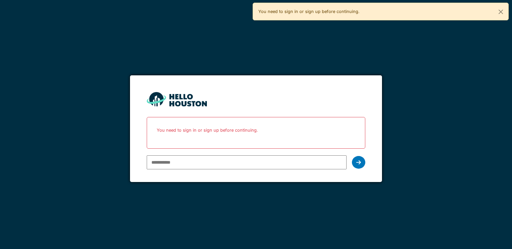
click at [169, 164] on input "email" at bounding box center [246, 163] width 199 height 14
drag, startPoint x: 204, startPoint y: 159, endPoint x: 136, endPoint y: 168, distance: 68.8
click at [161, 167] on input "**********" at bounding box center [246, 163] width 199 height 14
type input "****"
click at [140, 162] on form "You don't seem to have an account yet. Please follow the link given by your com…" at bounding box center [255, 128] width 251 height 107
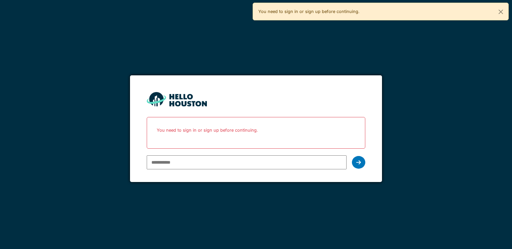
click at [174, 161] on input "email" at bounding box center [246, 163] width 199 height 14
type input "**********"
drag, startPoint x: 355, startPoint y: 163, endPoint x: 349, endPoint y: 170, distance: 9.4
click at [355, 163] on div at bounding box center [358, 162] width 13 height 13
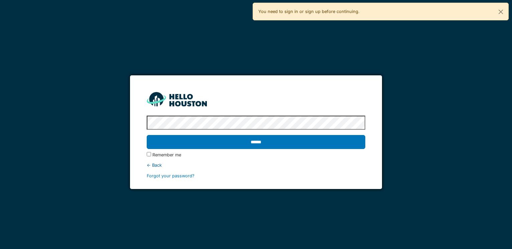
click at [241, 143] on input "******" at bounding box center [256, 142] width 218 height 14
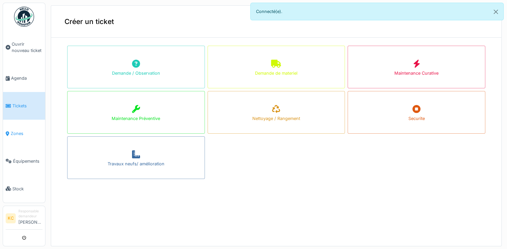
click at [18, 131] on span "Zones" at bounding box center [27, 134] width 32 height 6
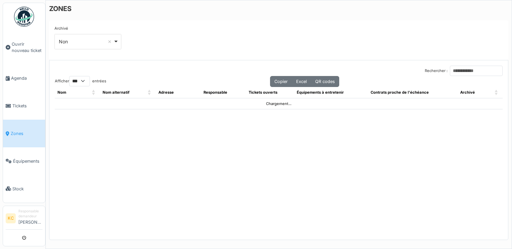
select select "***"
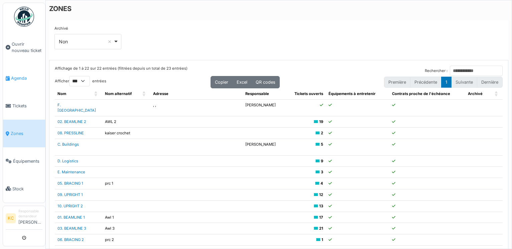
click at [23, 79] on span "Agenda" at bounding box center [26, 78] width 31 height 6
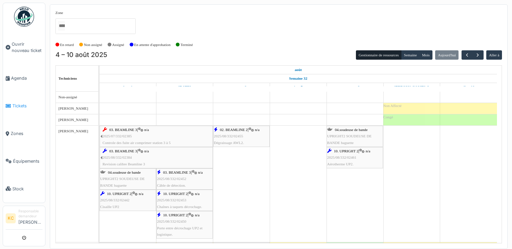
click at [24, 103] on span "Tickets" at bounding box center [27, 106] width 30 height 6
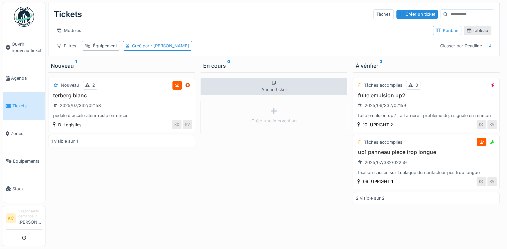
click at [471, 33] on div "Tableau" at bounding box center [476, 30] width 21 height 6
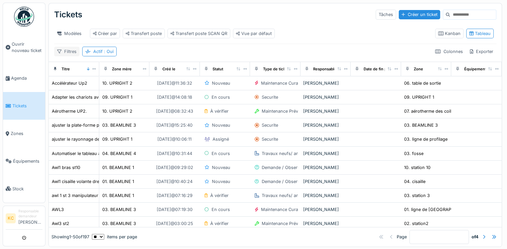
click at [74, 56] on div "Filtres" at bounding box center [66, 52] width 25 height 10
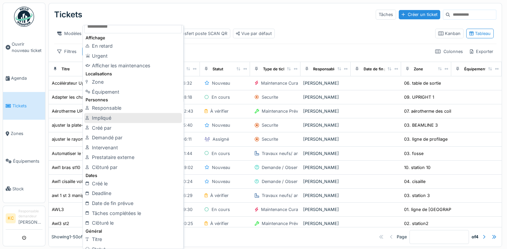
scroll to position [33, 0]
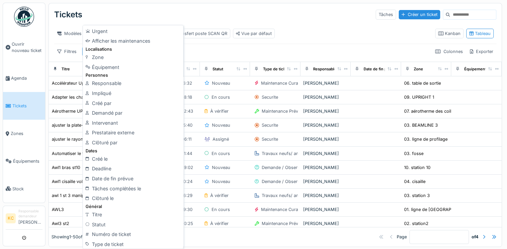
click at [216, 44] on div "Modèles Créer par Transfert poste Transfert poste SCAN QR Vue par défaut Kanban…" at bounding box center [275, 33] width 442 height 20
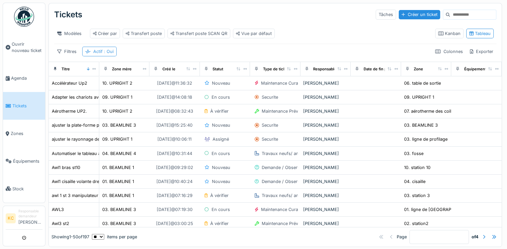
click at [106, 54] on span ": Oui" at bounding box center [108, 51] width 11 height 5
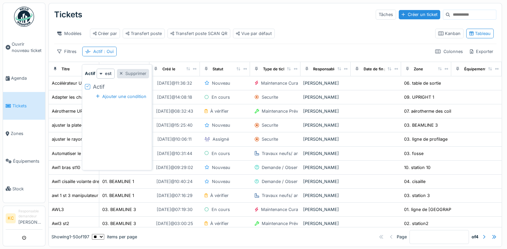
click at [122, 74] on div at bounding box center [121, 73] width 3 height 6
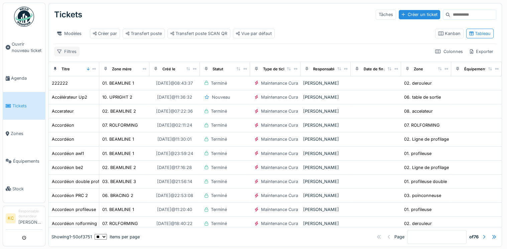
click at [67, 56] on div "Filtres" at bounding box center [66, 52] width 25 height 10
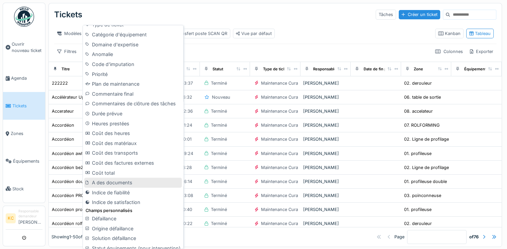
scroll to position [268, 0]
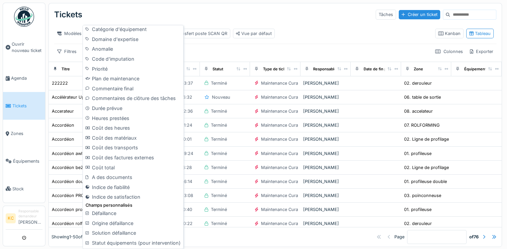
click at [215, 51] on div "Filtres Colonnes Exporter" at bounding box center [275, 52] width 442 height 10
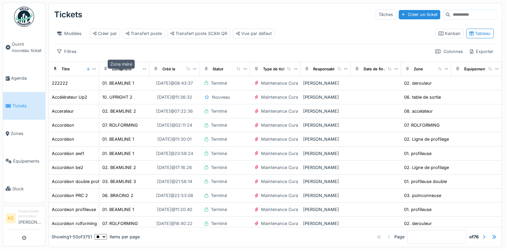
click at [124, 72] on div "Zone mère" at bounding box center [122, 69] width 20 height 6
drag, startPoint x: 118, startPoint y: 74, endPoint x: 65, endPoint y: 56, distance: 55.8
click at [65, 56] on div "Filtres" at bounding box center [66, 52] width 25 height 10
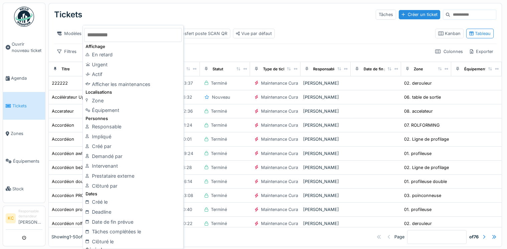
click at [191, 53] on div "Filtres Colonnes Exporter" at bounding box center [275, 52] width 442 height 10
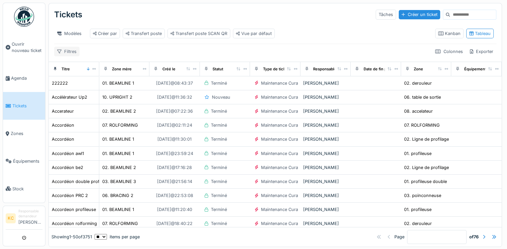
click at [64, 55] on div "Filtres" at bounding box center [66, 52] width 25 height 10
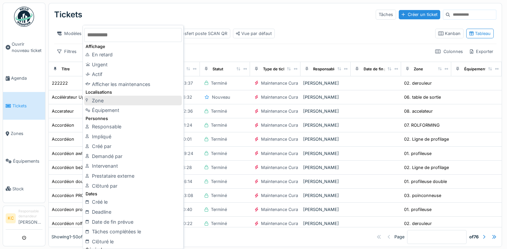
click at [104, 103] on div "Zone" at bounding box center [133, 101] width 98 height 10
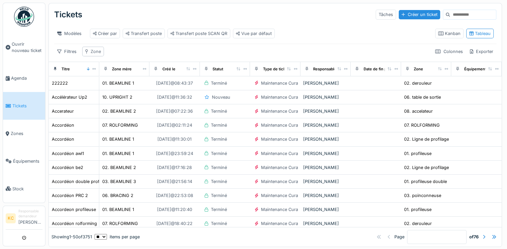
click at [95, 55] on div "Zone" at bounding box center [95, 51] width 10 height 6
click at [163, 15] on div "Tickets Tâches Créer un ticket" at bounding box center [275, 14] width 442 height 17
click at [95, 55] on div "Zone" at bounding box center [95, 51] width 10 height 6
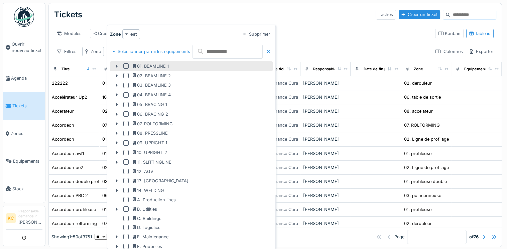
click at [125, 68] on div at bounding box center [125, 65] width 5 height 5
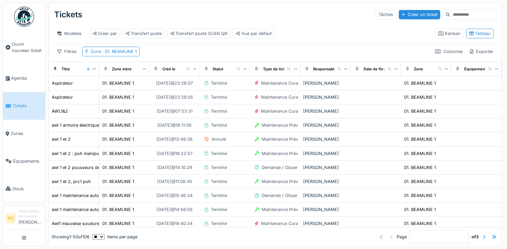
click at [189, 44] on div "Modèles Créer par Transfert poste Transfert poste SCAN QR Vue par défaut Kanban…" at bounding box center [275, 33] width 442 height 20
click at [122, 55] on div "Zone : 01. BEAMLINE 1" at bounding box center [113, 51] width 46 height 6
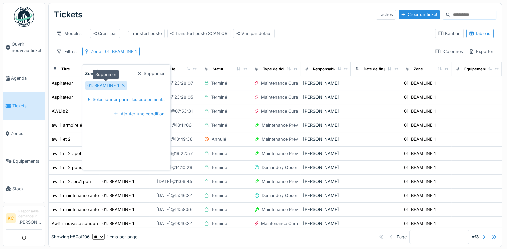
click at [123, 86] on icon at bounding box center [123, 85] width 3 height 4
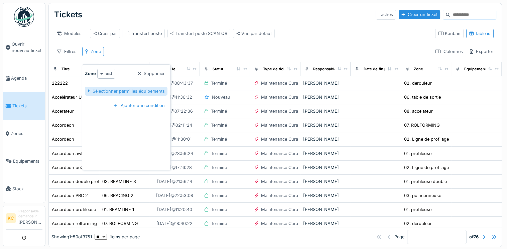
click at [130, 93] on div "Sélectionner parmi les équipements" at bounding box center [126, 91] width 82 height 9
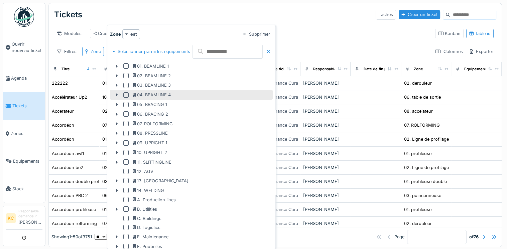
click at [153, 97] on div "04. BEAMLINE 4" at bounding box center [152, 95] width 38 height 6
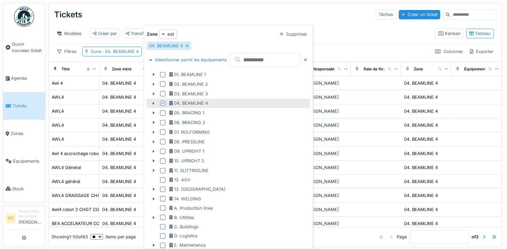
click at [222, 20] on div "Tickets Tâches Créer un ticket" at bounding box center [275, 14] width 442 height 17
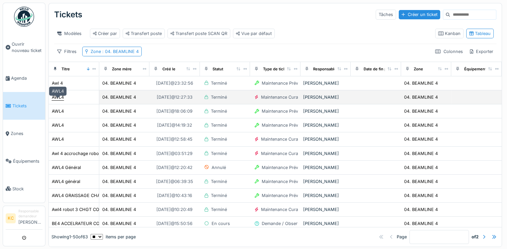
click at [57, 101] on div "AWL4" at bounding box center [58, 97] width 12 height 6
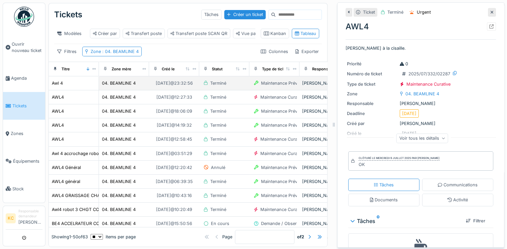
click at [73, 87] on div "Awl 4" at bounding box center [73, 83] width 44 height 7
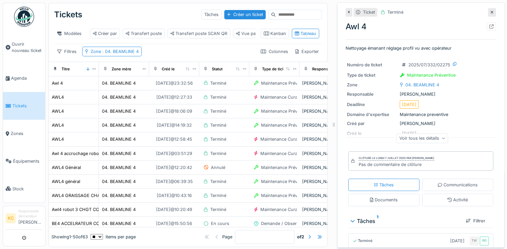
click at [431, 139] on div "Voir tous les détails" at bounding box center [422, 139] width 52 height 10
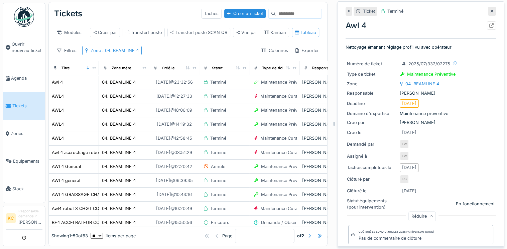
click at [490, 9] on icon at bounding box center [491, 11] width 3 height 4
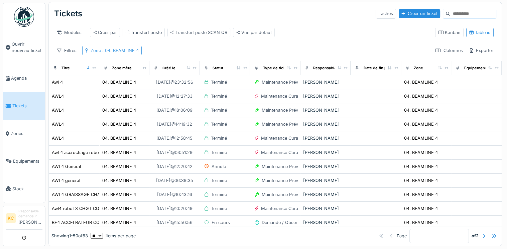
click at [114, 51] on span ": 04. BEAMLINE 4" at bounding box center [120, 50] width 38 height 5
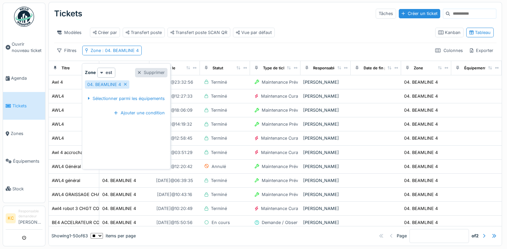
click at [140, 69] on div at bounding box center [139, 72] width 3 height 6
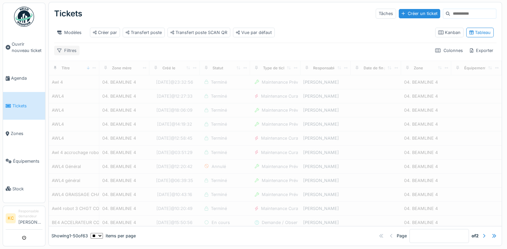
click at [67, 50] on div "Filtres" at bounding box center [66, 51] width 25 height 10
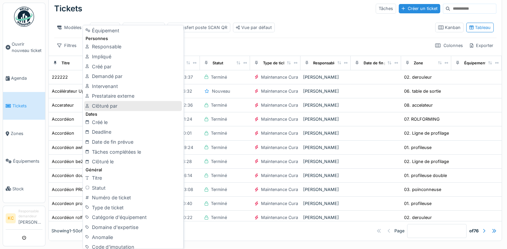
scroll to position [100, 0]
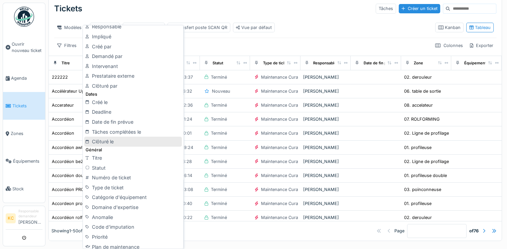
click at [110, 143] on div "Clôturé le" at bounding box center [133, 142] width 98 height 10
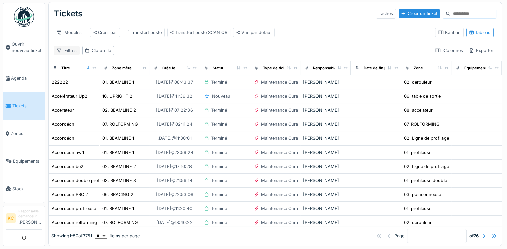
click at [62, 50] on div "Filtres" at bounding box center [66, 51] width 25 height 10
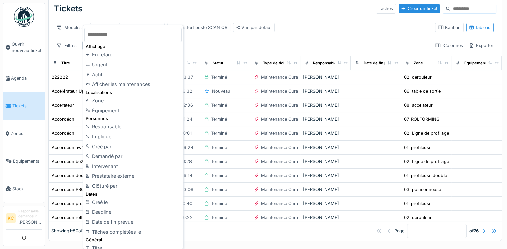
click at [223, 44] on div "Tickets Tâches Créer un ticket Modèles Créer par Transfert poste Transfert post…" at bounding box center [275, 26] width 452 height 58
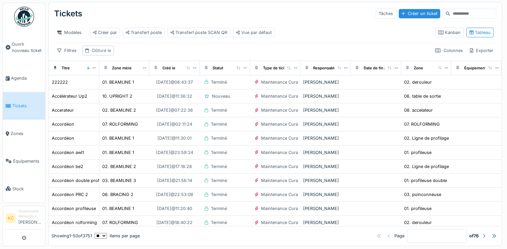
click at [105, 50] on div "Clôturé le" at bounding box center [100, 50] width 19 height 6
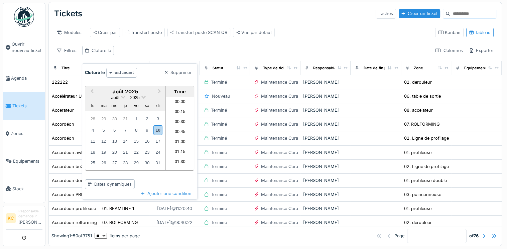
scroll to position [469, 0]
click at [149, 126] on div "9" at bounding box center [147, 130] width 9 height 9
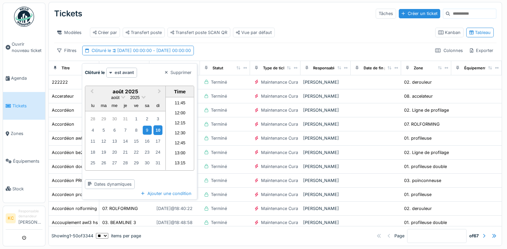
click at [158, 126] on div "10" at bounding box center [157, 131] width 9 height 10
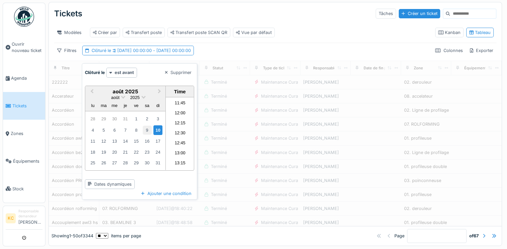
click at [146, 126] on div "9" at bounding box center [147, 130] width 9 height 9
drag, startPoint x: 146, startPoint y: 126, endPoint x: 143, endPoint y: 136, distance: 11.2
click at [143, 137] on div "16" at bounding box center [147, 141] width 9 height 9
click at [146, 126] on div "9" at bounding box center [147, 130] width 9 height 9
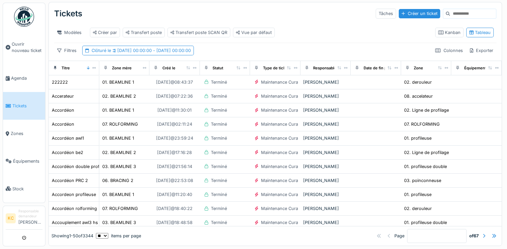
click at [243, 47] on div "Filtres Clôturé le [DATE] 00:00:00 - [DATE] 00:00:00 Colonnes Exporter" at bounding box center [275, 51] width 442 height 10
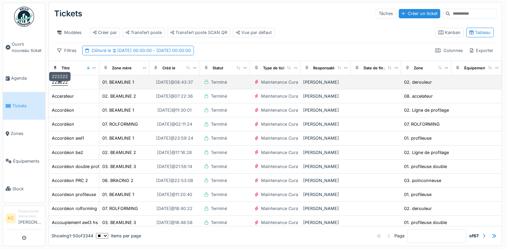
click at [61, 80] on div "222222" at bounding box center [60, 82] width 16 height 6
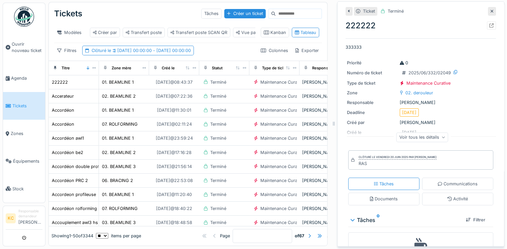
click at [433, 135] on div "Voir tous les détails" at bounding box center [422, 138] width 52 height 10
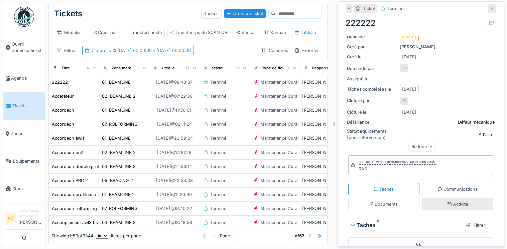
scroll to position [43, 0]
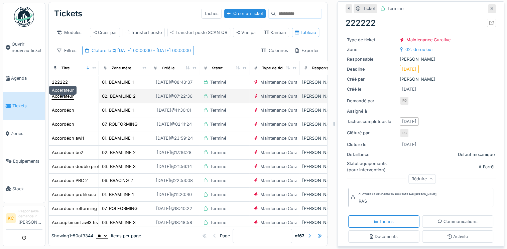
click at [65, 96] on div "Accerateur" at bounding box center [63, 96] width 22 height 6
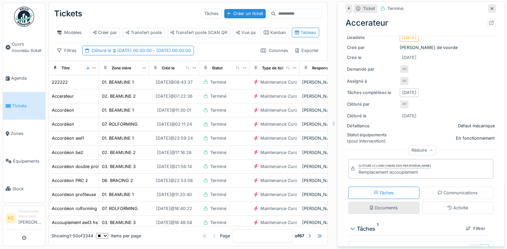
scroll to position [100, 0]
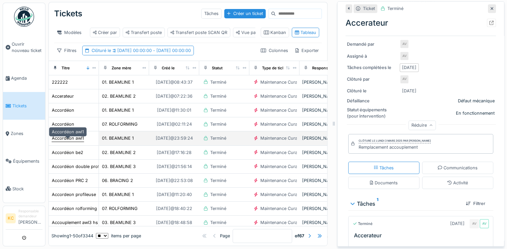
click at [77, 136] on div "Accordéon awl1" at bounding box center [68, 138] width 32 height 6
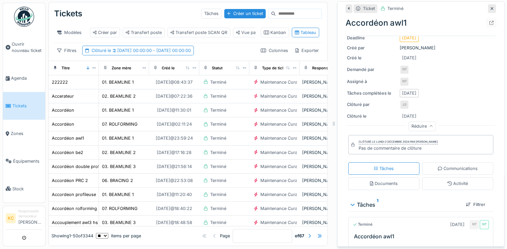
scroll to position [108, 0]
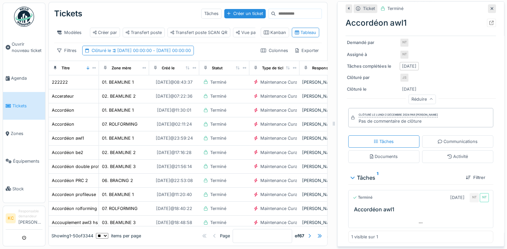
click at [419, 94] on div "Réduire" at bounding box center [421, 99] width 27 height 10
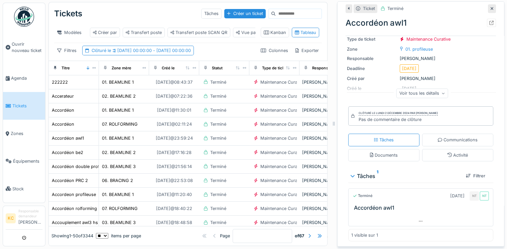
scroll to position [50, 0]
click at [419, 89] on div "Voir tous les détails" at bounding box center [422, 93] width 52 height 10
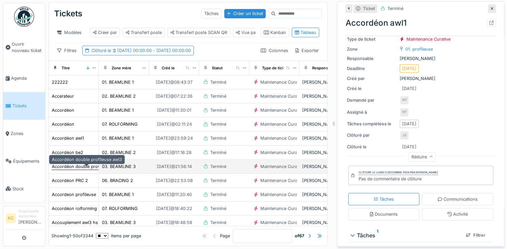
click at [83, 164] on div "Accordéon double profileuse awl3" at bounding box center [87, 167] width 70 height 6
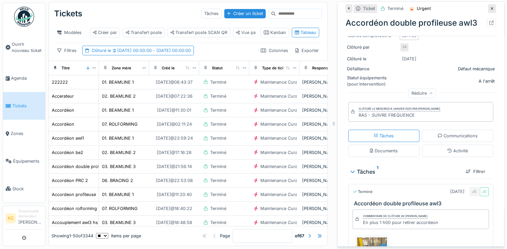
scroll to position [134, 0]
click at [391, 106] on div "Clôturé le mercredi 8 janvier 2025 par [PERSON_NAME]" at bounding box center [398, 108] width 81 height 5
click at [382, 106] on div "Clôturé le mercredi 8 janvier 2025 par [PERSON_NAME]" at bounding box center [398, 108] width 81 height 5
click at [371, 111] on div "RAS - SUIVRE FREQUENCE" at bounding box center [398, 114] width 81 height 6
drag, startPoint x: 362, startPoint y: 107, endPoint x: 392, endPoint y: 107, distance: 29.7
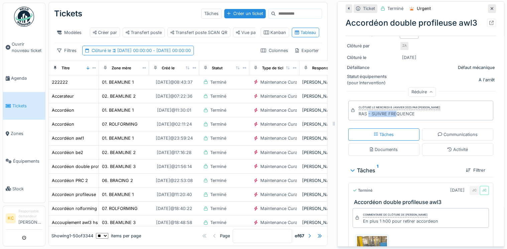
click at [392, 111] on div "RAS - SUIVRE FREQUENCE" at bounding box center [398, 114] width 81 height 6
drag, startPoint x: 392, startPoint y: 107, endPoint x: 402, endPoint y: 107, distance: 9.7
click at [401, 111] on div "RAS - SUIVRE FREQUENCE" at bounding box center [398, 114] width 81 height 6
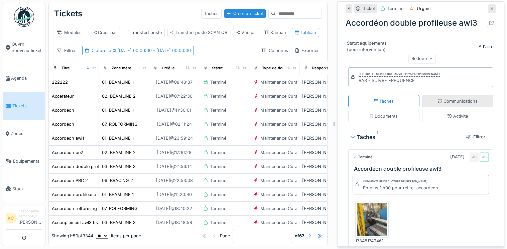
click at [444, 98] on div "Communications" at bounding box center [457, 101] width 40 height 6
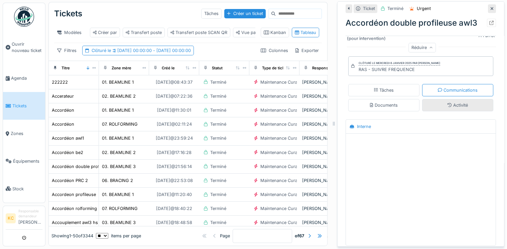
click at [437, 99] on div "Activité" at bounding box center [457, 105] width 71 height 12
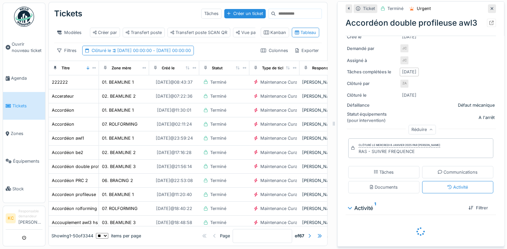
scroll to position [73, 0]
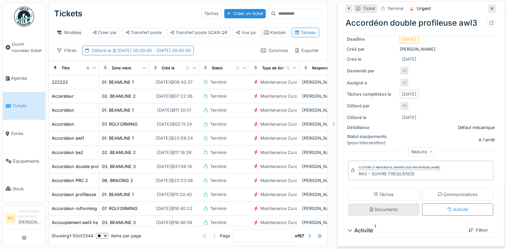
click at [394, 204] on div "Documents" at bounding box center [383, 210] width 71 height 12
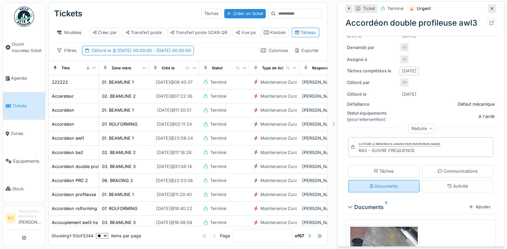
scroll to position [146, 0]
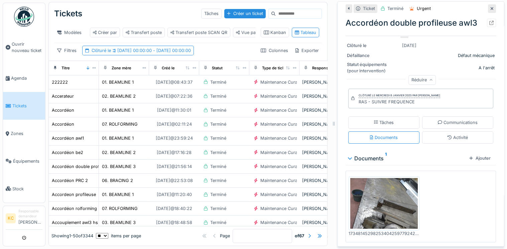
click at [370, 209] on img at bounding box center [383, 203] width 67 height 51
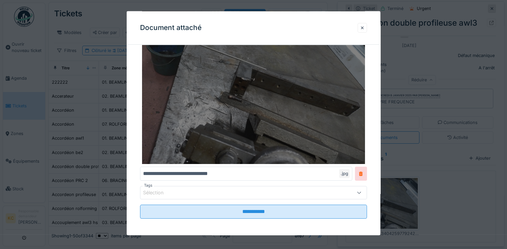
scroll to position [73, 0]
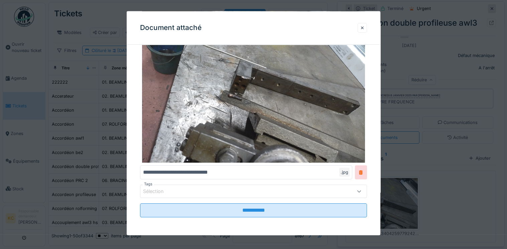
click at [245, 169] on input "**********" at bounding box center [246, 173] width 212 height 14
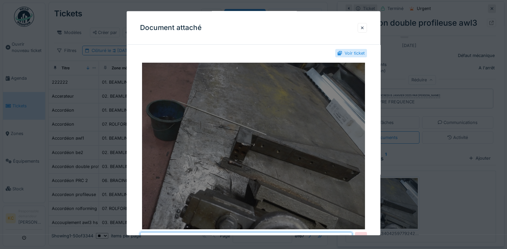
scroll to position [0, 0]
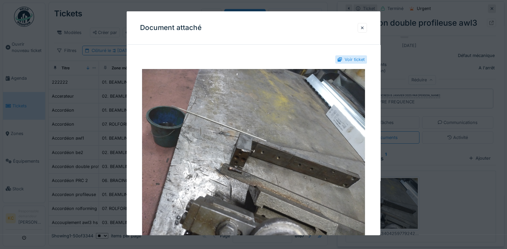
click at [364, 28] on div at bounding box center [361, 28] width 3 height 6
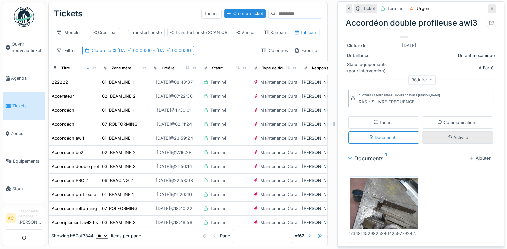
click at [447, 136] on icon at bounding box center [449, 138] width 4 height 4
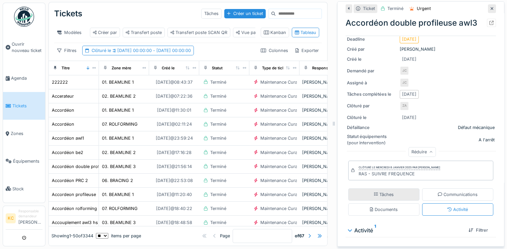
click at [377, 192] on div "Tâches" at bounding box center [384, 195] width 20 height 6
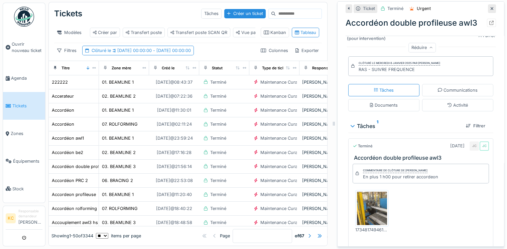
click at [373, 200] on img at bounding box center [372, 208] width 30 height 33
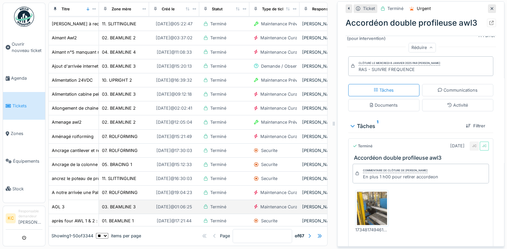
scroll to position [552, 0]
click at [63, 203] on div "AOL 3" at bounding box center [58, 206] width 13 height 6
